Goal: Transaction & Acquisition: Subscribe to service/newsletter

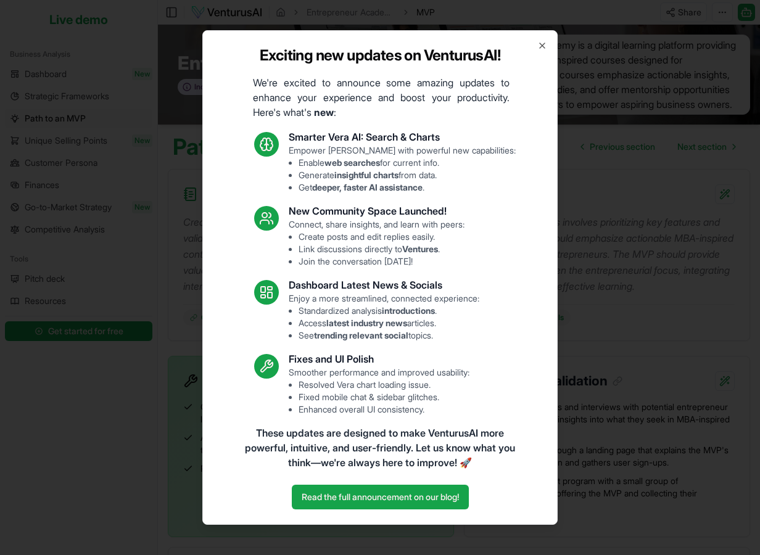
click at [546, 51] on div "Exciting new updates on VenturusAI! We're excited to announce some amazing upda…" at bounding box center [379, 277] width 355 height 495
click at [542, 43] on icon "button" at bounding box center [542, 46] width 10 height 10
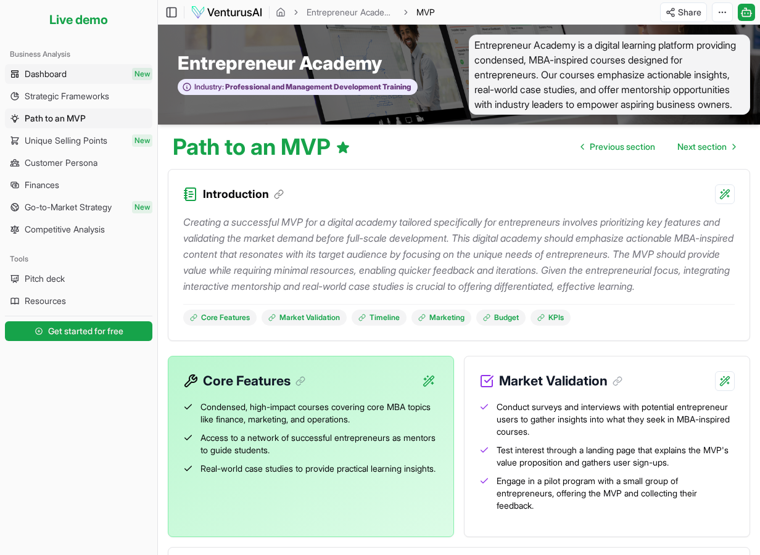
click at [72, 80] on link "Dashboard New" at bounding box center [78, 74] width 147 height 20
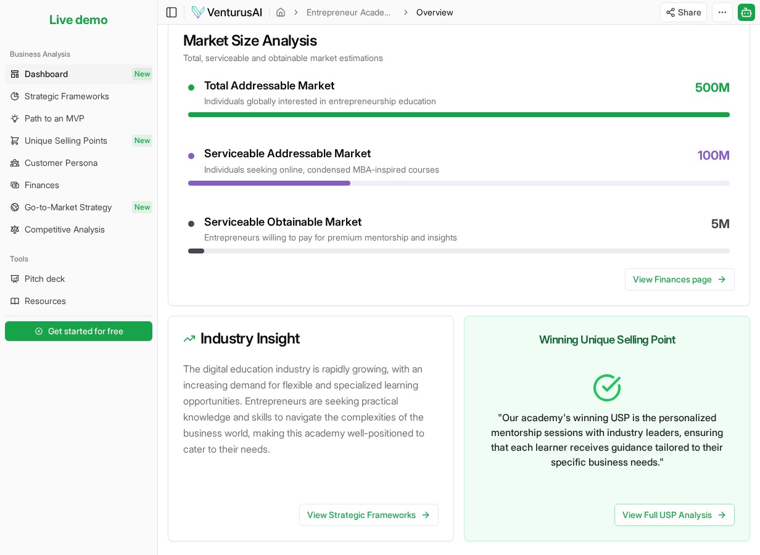
scroll to position [595, 0]
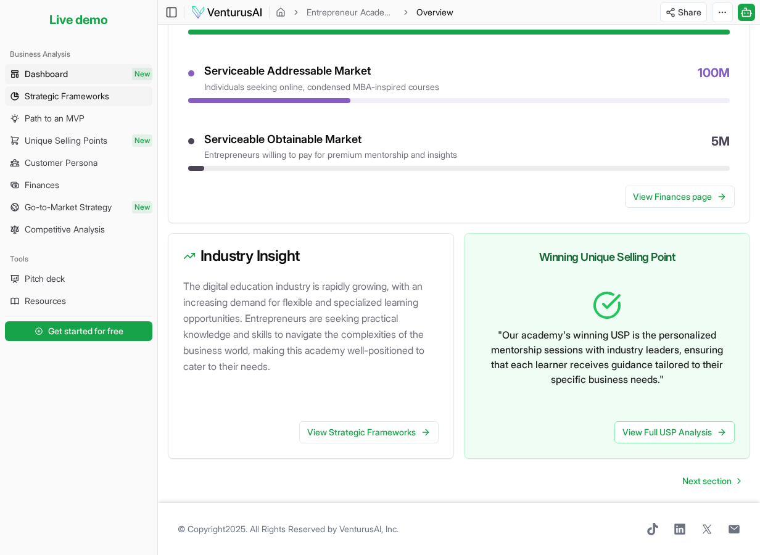
click at [56, 99] on span "Strategic Frameworks" at bounding box center [67, 96] width 84 height 12
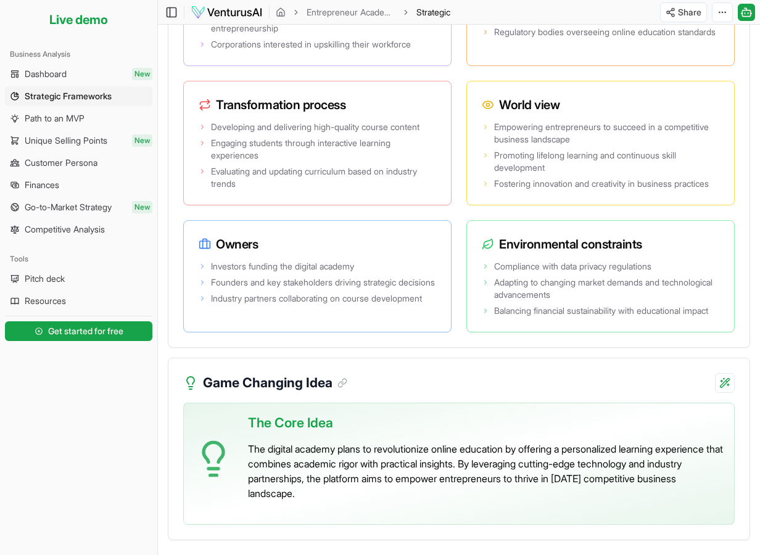
scroll to position [2563, 0]
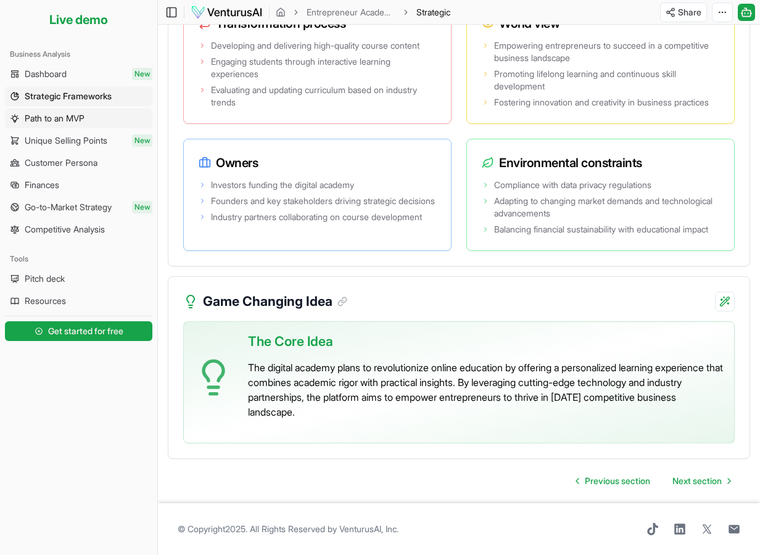
click at [53, 125] on link "Path to an MVP" at bounding box center [78, 119] width 147 height 20
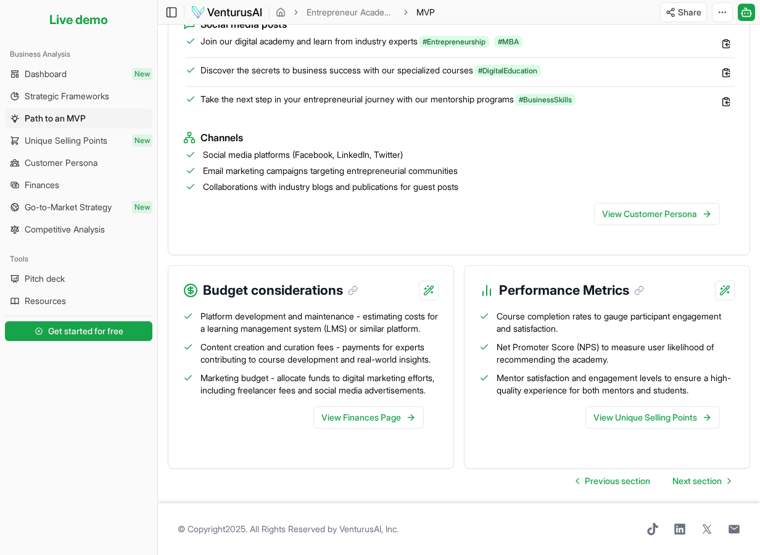
scroll to position [1306, 0]
click at [81, 144] on span "Unique Selling Points" at bounding box center [66, 140] width 83 height 12
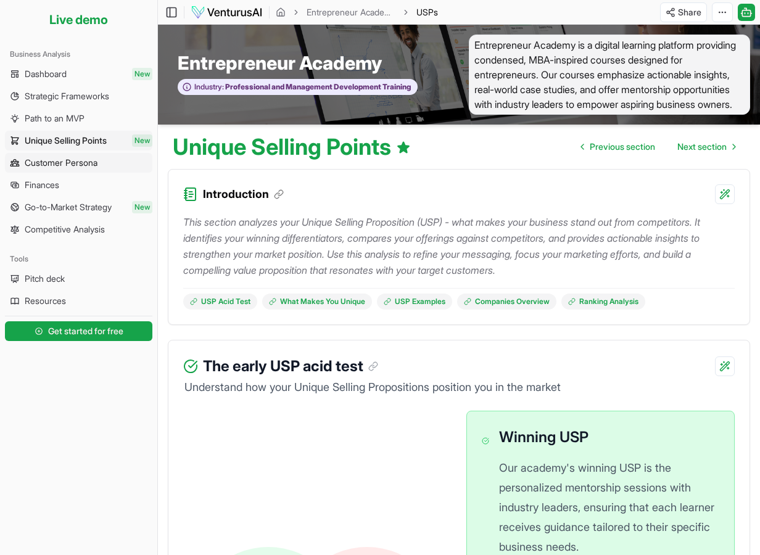
click at [79, 161] on span "Customer Persona" at bounding box center [61, 163] width 73 height 12
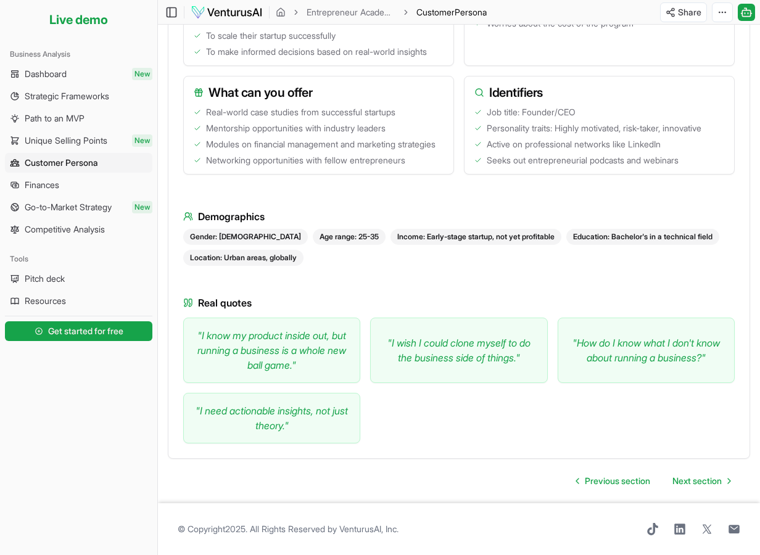
scroll to position [629, 0]
click at [70, 178] on link "Finances" at bounding box center [78, 185] width 147 height 20
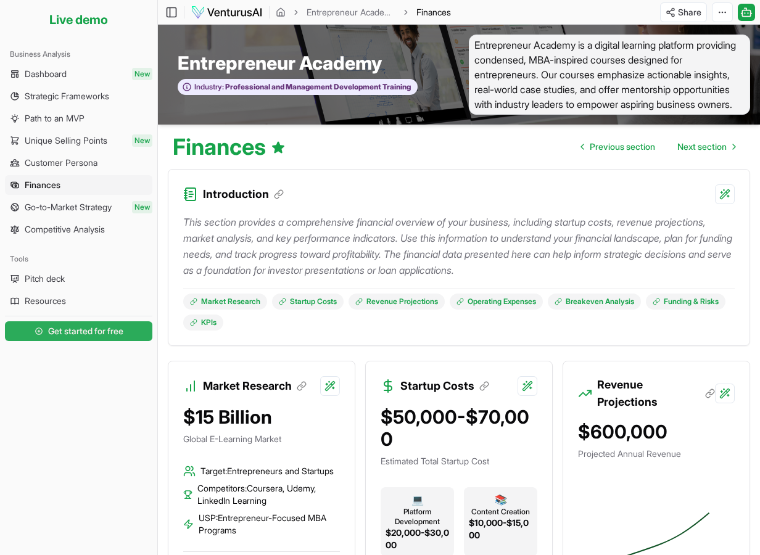
click at [72, 333] on span "Get started for free" at bounding box center [85, 331] width 75 height 12
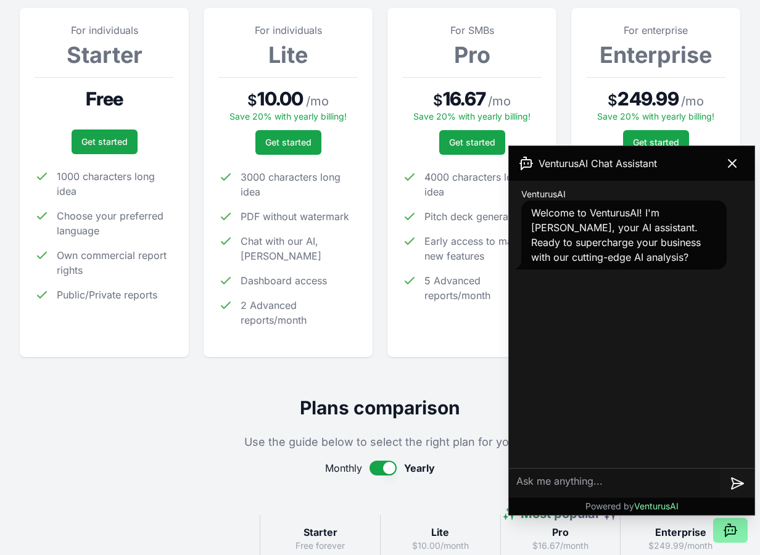
scroll to position [192, 0]
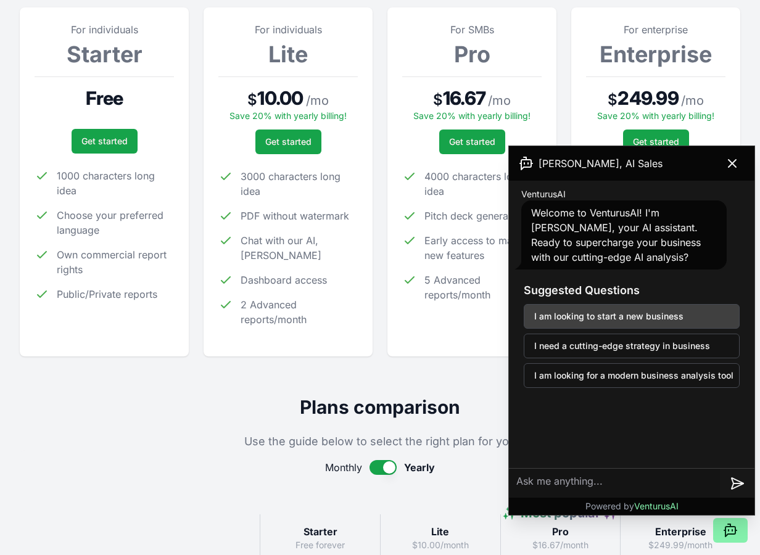
click at [604, 319] on button "I am looking to start a new business" at bounding box center [632, 316] width 216 height 25
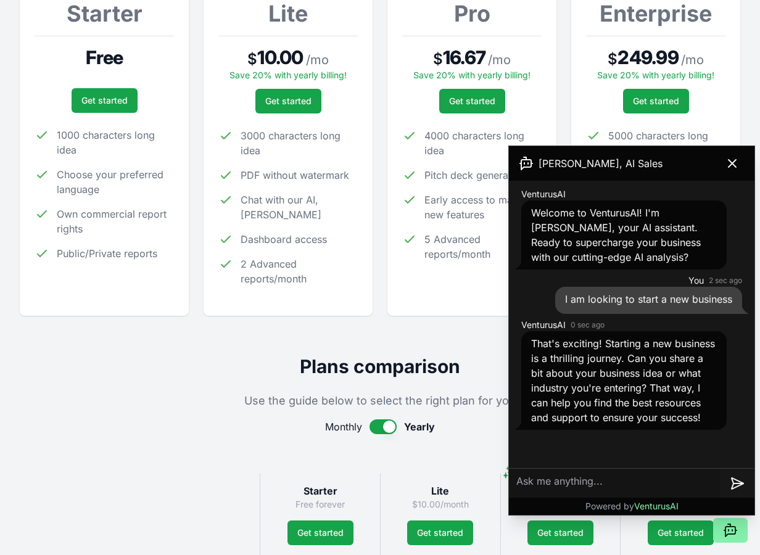
scroll to position [240, 0]
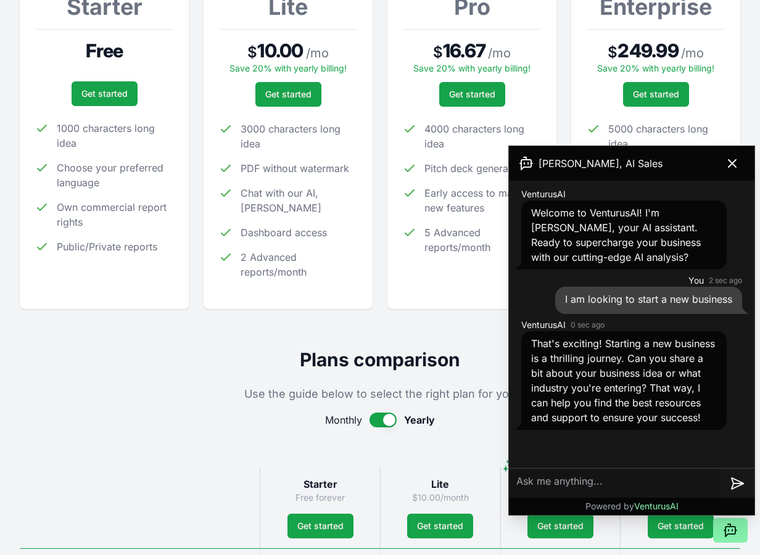
click at [547, 483] on textarea at bounding box center [614, 484] width 211 height 30
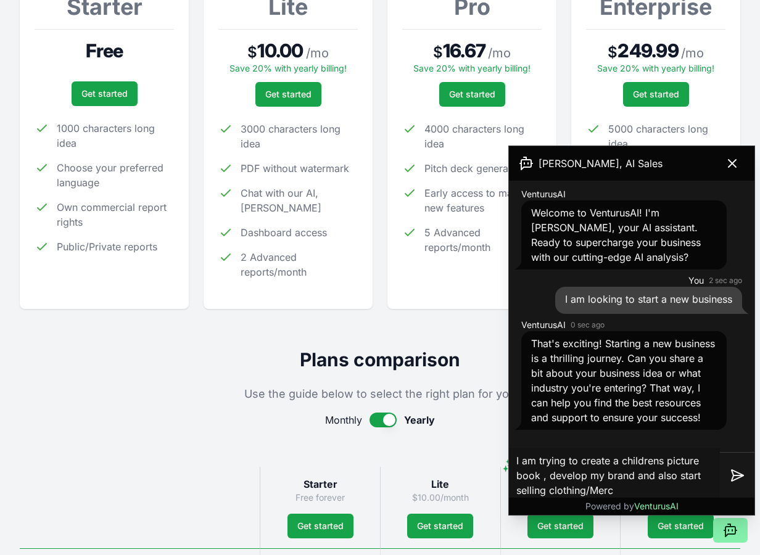
type textarea "I am trying to create a childrens picture book , develop my brand and also star…"
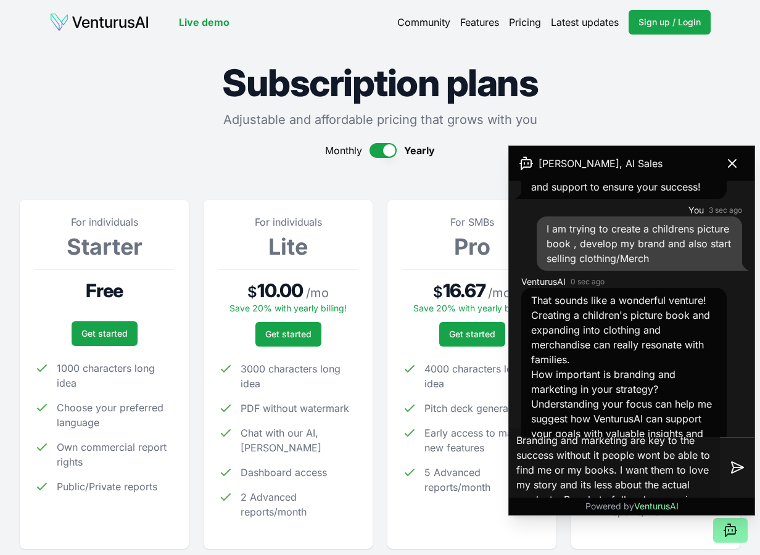
scroll to position [13, 0]
type textarea "Branding and marketing are key to the success without it people wont be able to…"
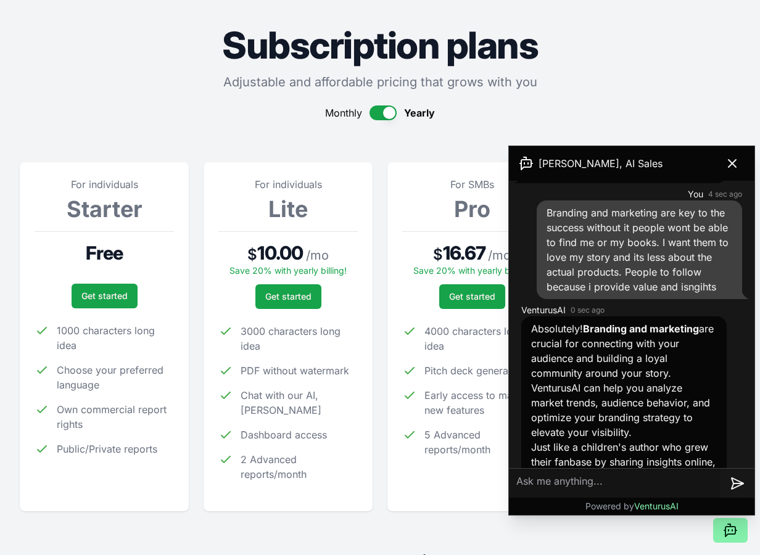
scroll to position [596, 0]
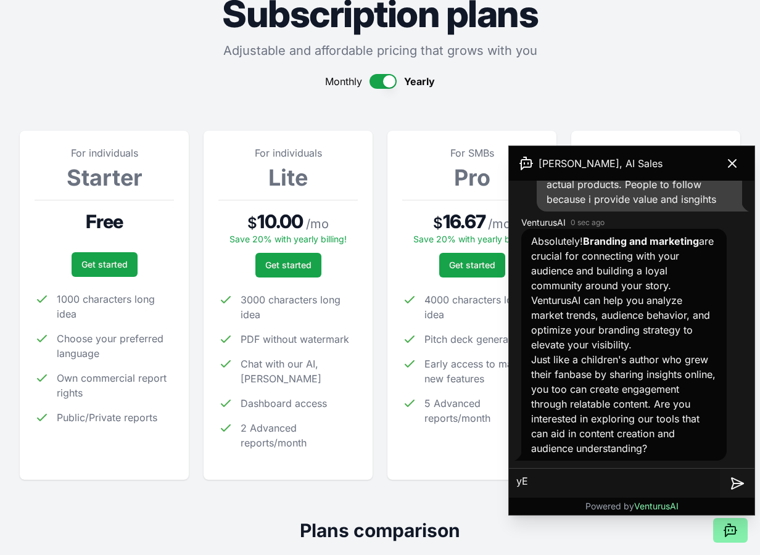
type textarea "y"
type textarea "Yes"
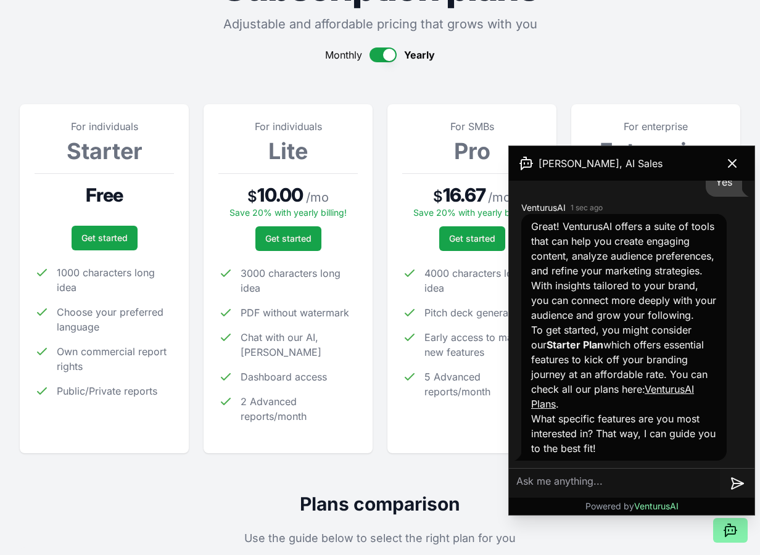
scroll to position [96, 0]
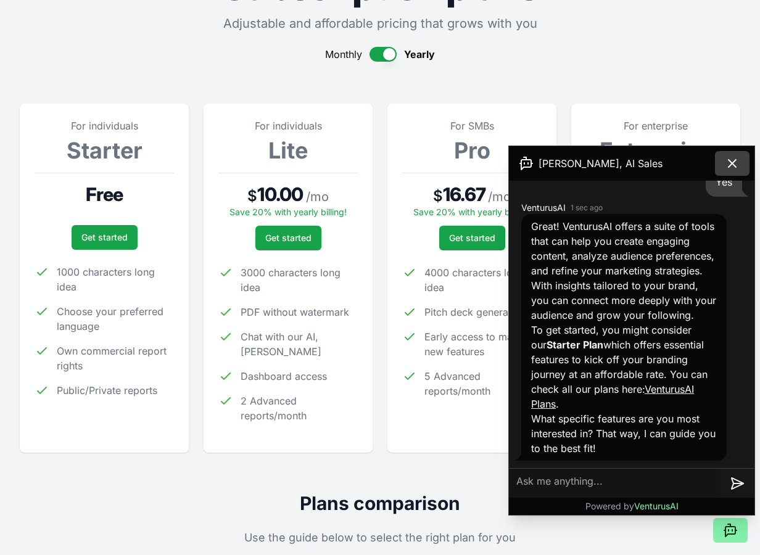
click at [737, 159] on icon at bounding box center [732, 163] width 15 height 15
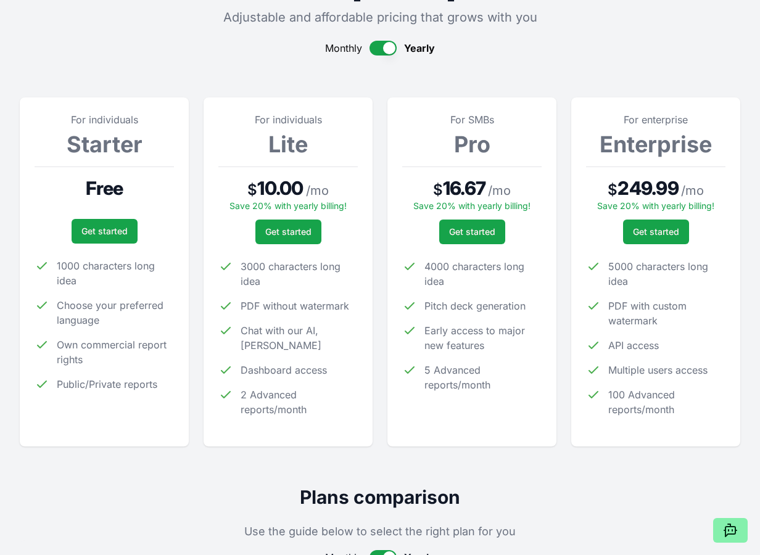
scroll to position [0, 0]
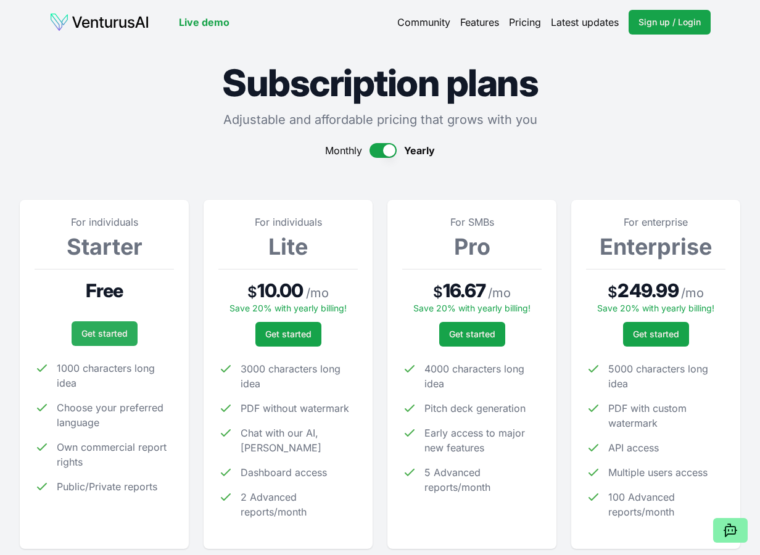
click at [101, 331] on link "Get started" at bounding box center [105, 333] width 66 height 25
